Goal: Task Accomplishment & Management: Manage account settings

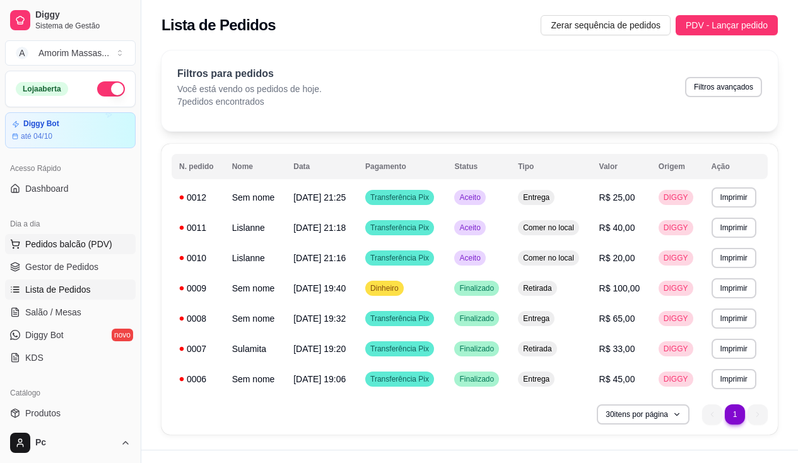
click at [83, 240] on span "Pedidos balcão (PDV)" at bounding box center [68, 244] width 87 height 13
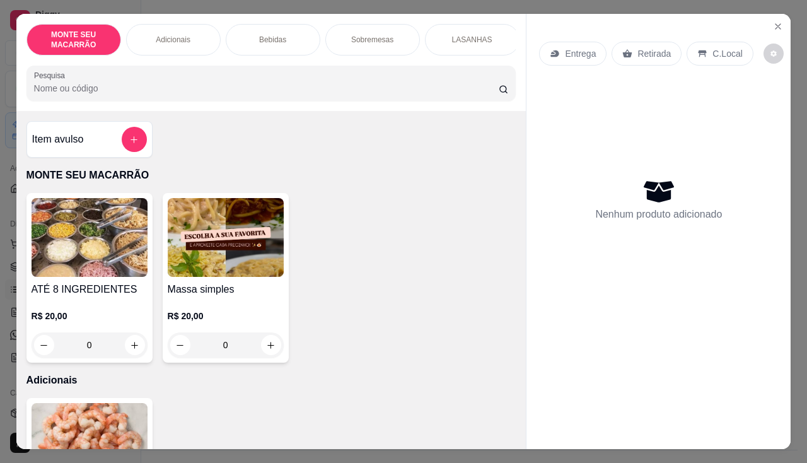
click at [84, 261] on img at bounding box center [90, 237] width 116 height 79
click at [774, 21] on icon "Close" at bounding box center [778, 26] width 10 height 10
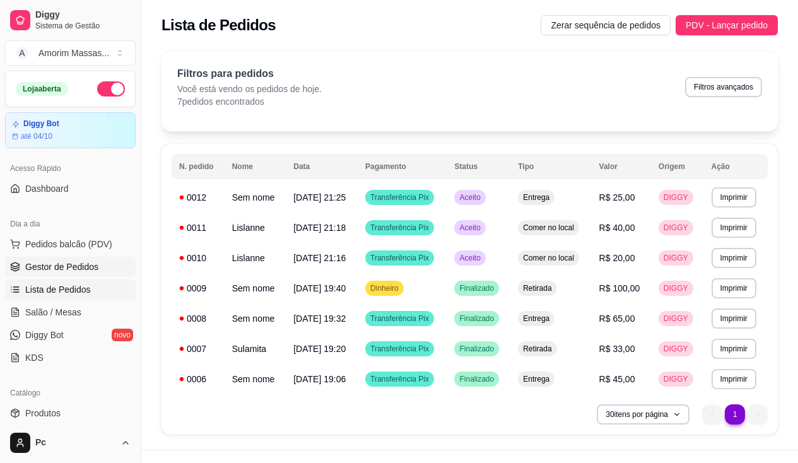
click at [55, 269] on span "Gestor de Pedidos" at bounding box center [61, 266] width 73 height 13
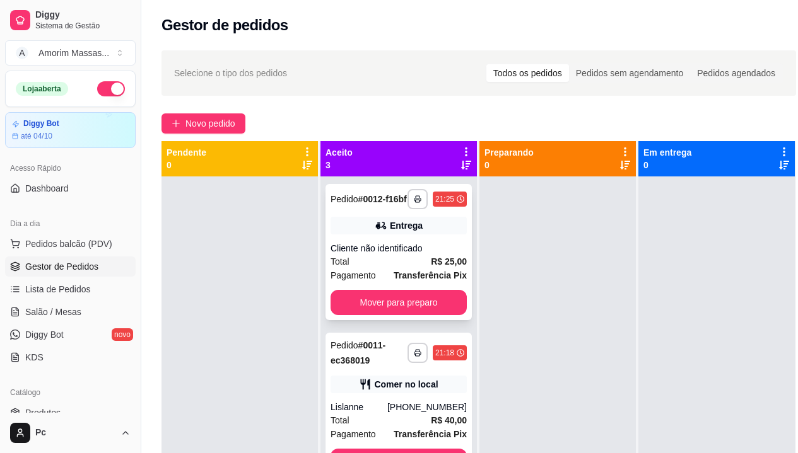
click at [417, 255] on div "Cliente não identificado" at bounding box center [398, 248] width 136 height 13
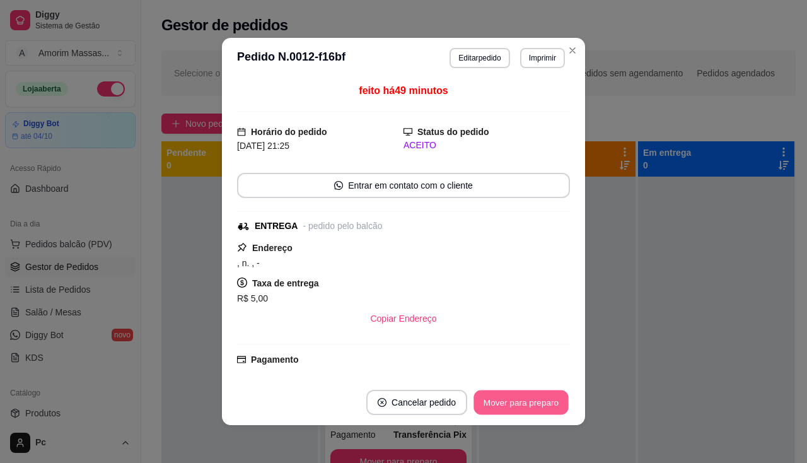
click at [492, 401] on button "Mover para preparo" at bounding box center [521, 402] width 95 height 25
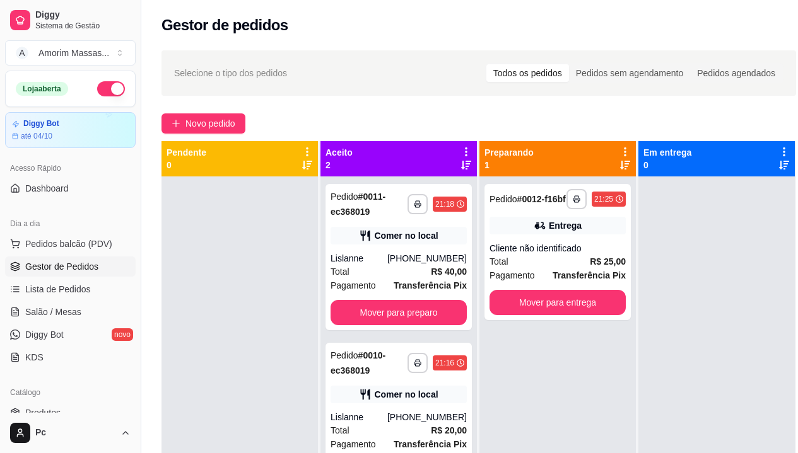
click at [425, 167] on div "Aceito 2" at bounding box center [398, 158] width 146 height 25
click at [409, 221] on div "**********" at bounding box center [398, 257] width 146 height 146
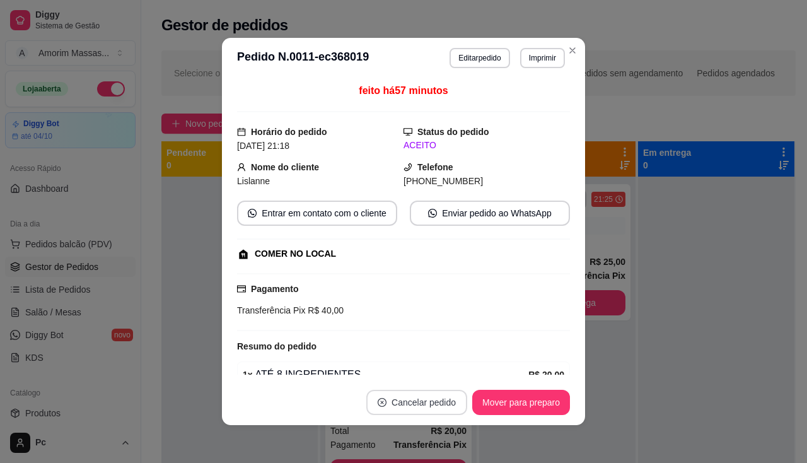
click at [419, 401] on button "Cancelar pedido" at bounding box center [416, 402] width 101 height 25
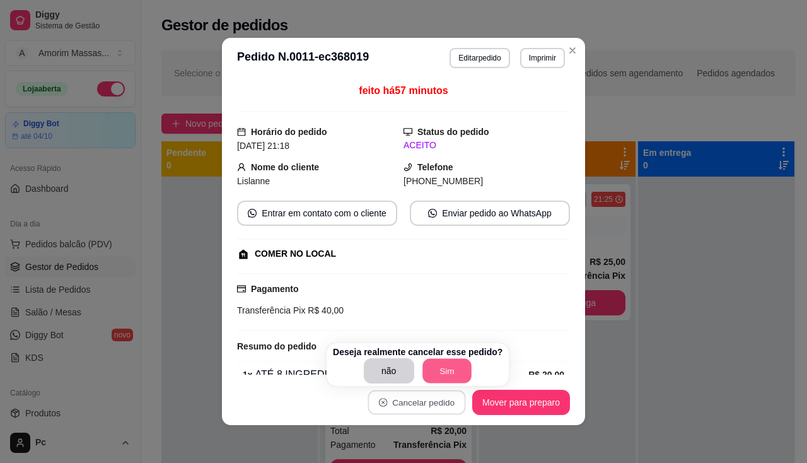
click at [440, 375] on button "Sim" at bounding box center [447, 371] width 49 height 25
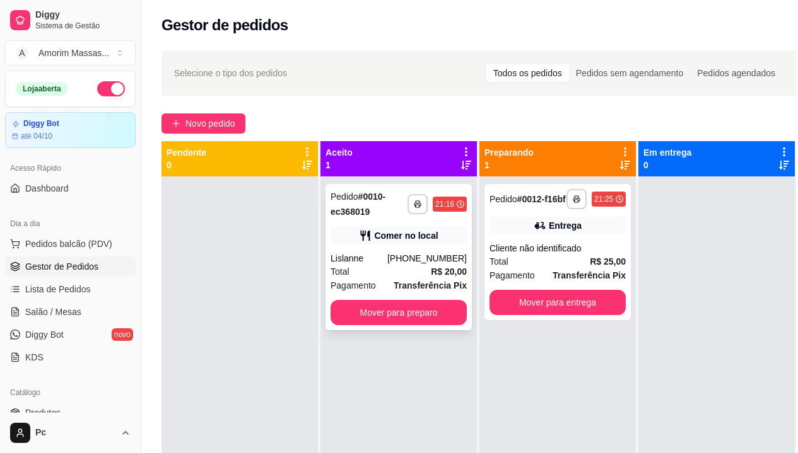
click at [406, 262] on div "(85) 99819-9333" at bounding box center [426, 258] width 79 height 13
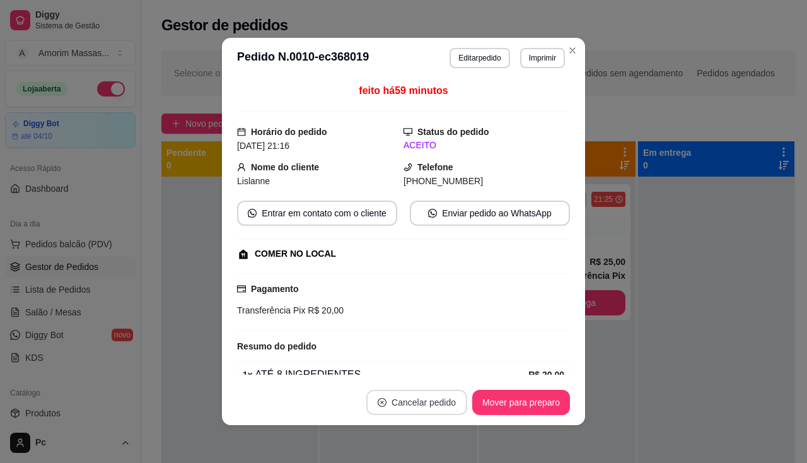
click at [431, 401] on button "Cancelar pedido" at bounding box center [416, 402] width 101 height 25
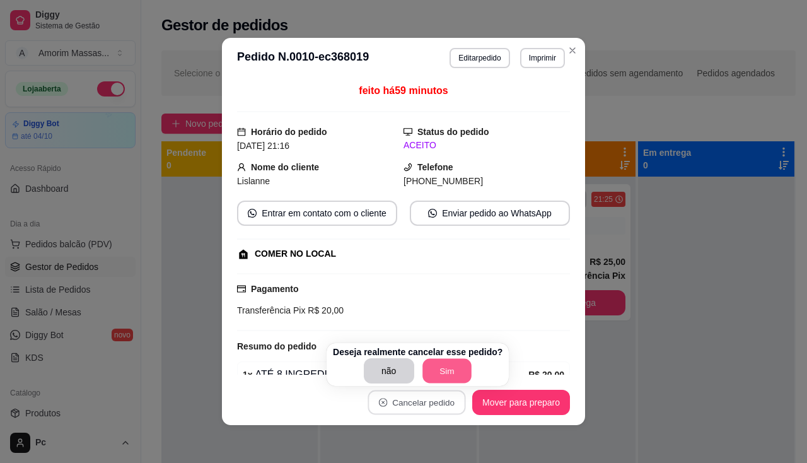
click at [438, 370] on button "Sim" at bounding box center [447, 371] width 49 height 25
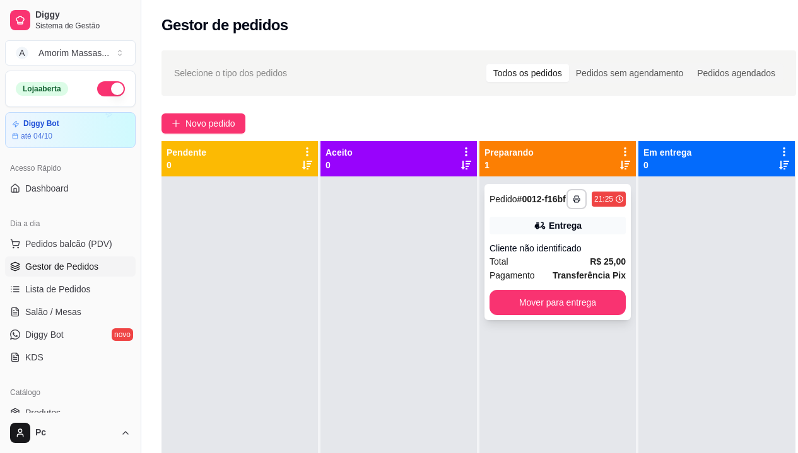
click at [531, 231] on div "Entrega" at bounding box center [557, 226] width 136 height 18
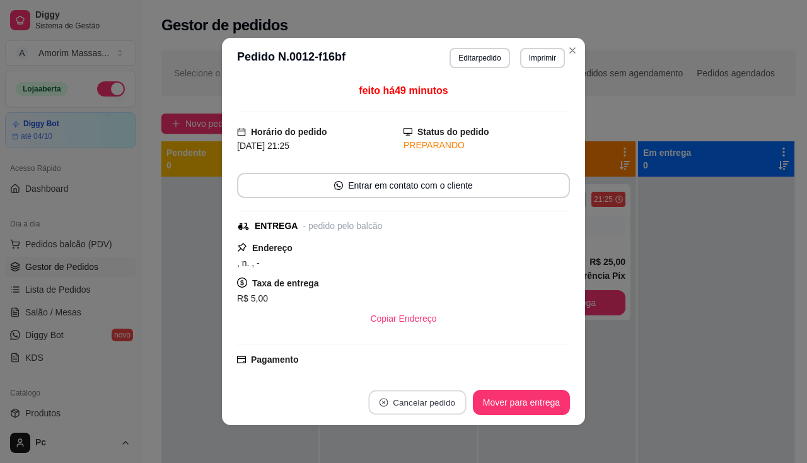
click at [436, 409] on button "Cancelar pedido" at bounding box center [417, 402] width 98 height 25
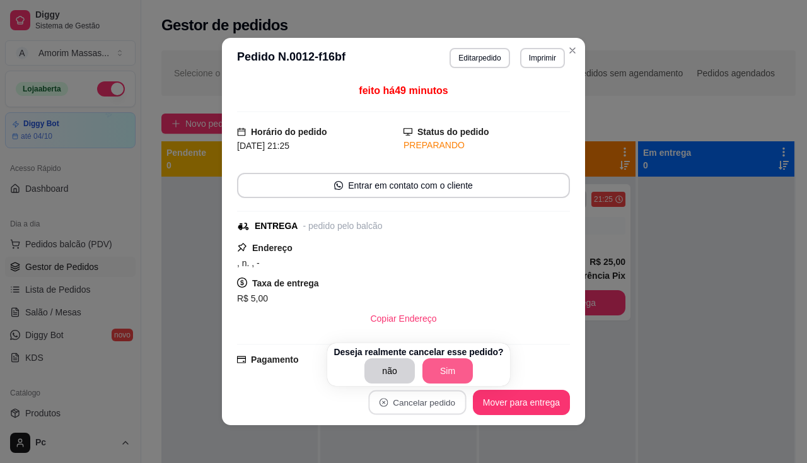
click at [455, 368] on button "Sim" at bounding box center [448, 370] width 50 height 25
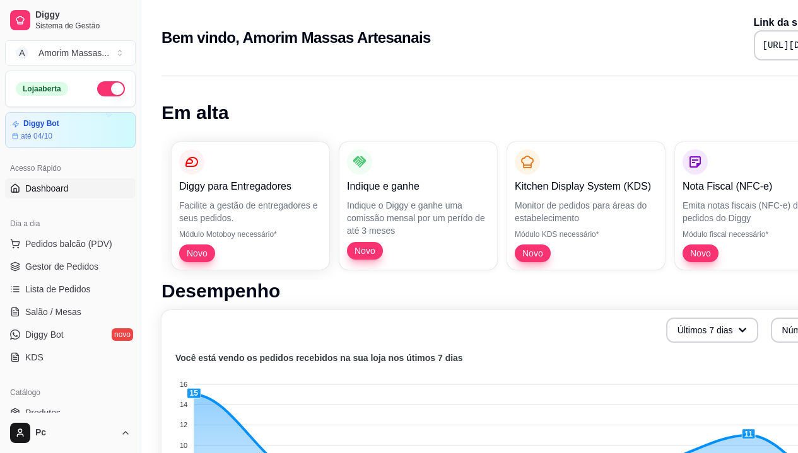
click at [97, 92] on button "button" at bounding box center [111, 88] width 28 height 15
